Goal: Check status: Check status

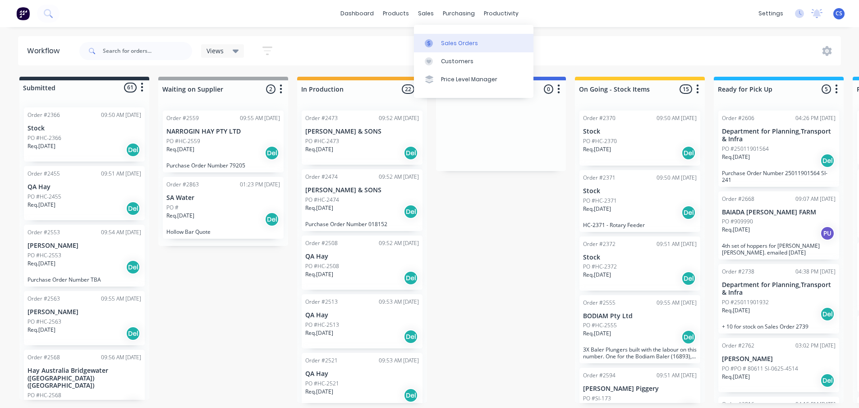
click at [452, 38] on link "Sales Orders" at bounding box center [473, 43] width 119 height 18
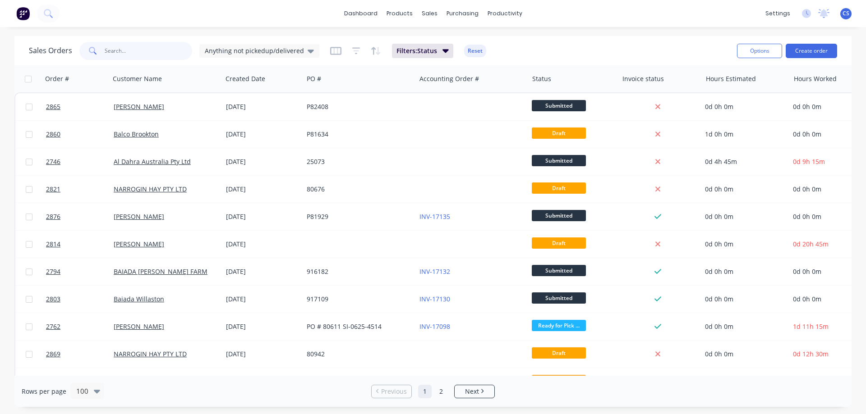
click at [145, 50] on input "text" at bounding box center [149, 51] width 88 height 18
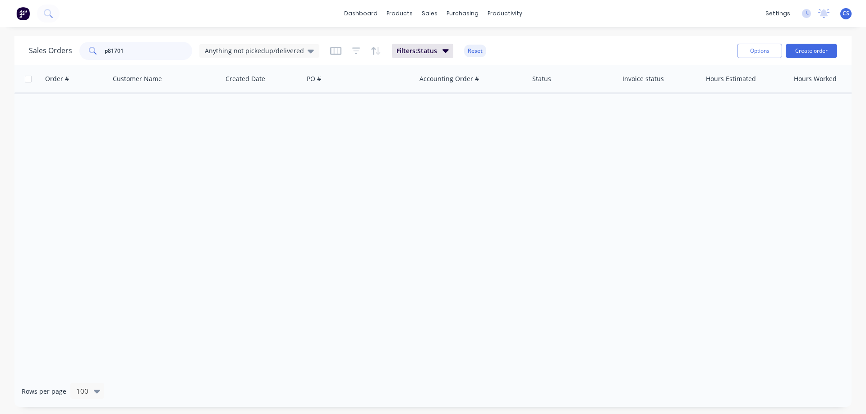
click at [107, 50] on input "p81701" at bounding box center [149, 51] width 88 height 18
drag, startPoint x: 157, startPoint y: 47, endPoint x: 79, endPoint y: 47, distance: 77.5
click at [79, 47] on div "81701" at bounding box center [135, 51] width 113 height 18
type input "8"
type input "9"
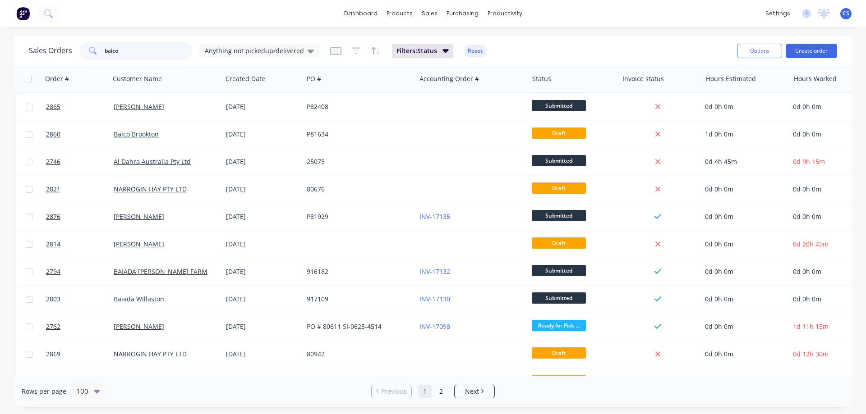
type input "balco"
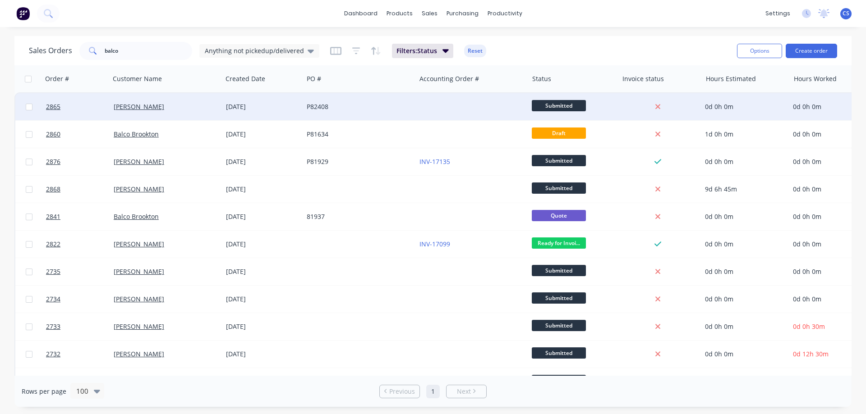
click at [391, 106] on div "P82408" at bounding box center [357, 106] width 100 height 9
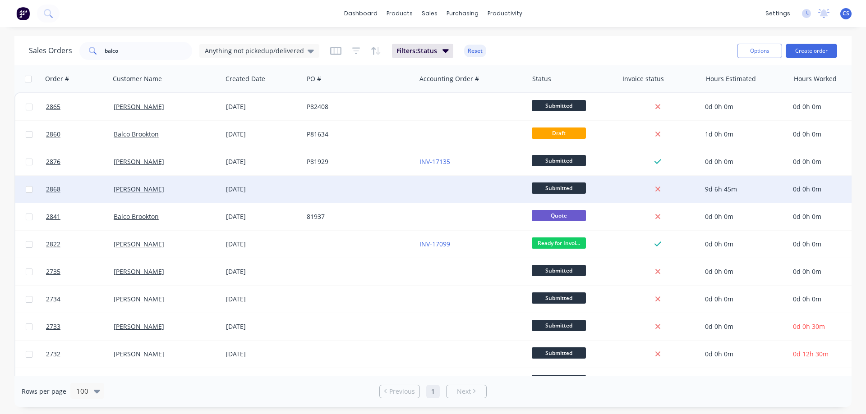
click at [366, 189] on div at bounding box center [359, 189] width 112 height 27
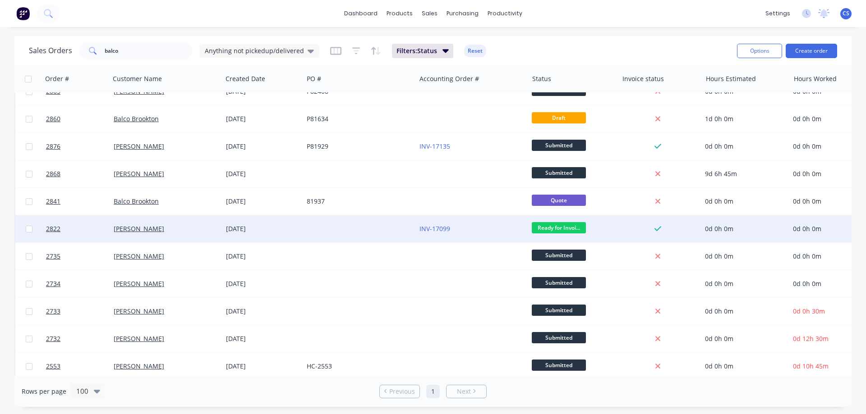
scroll to position [23, 0]
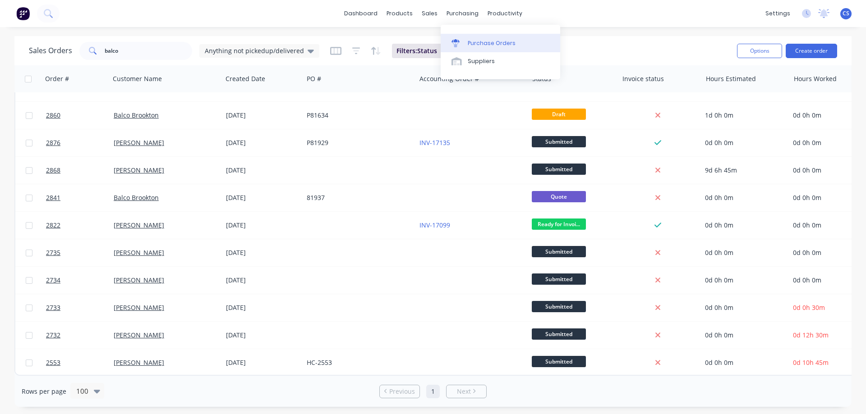
click at [475, 44] on div "Purchase Orders" at bounding box center [491, 43] width 48 height 8
